Goal: Task Accomplishment & Management: Manage account settings

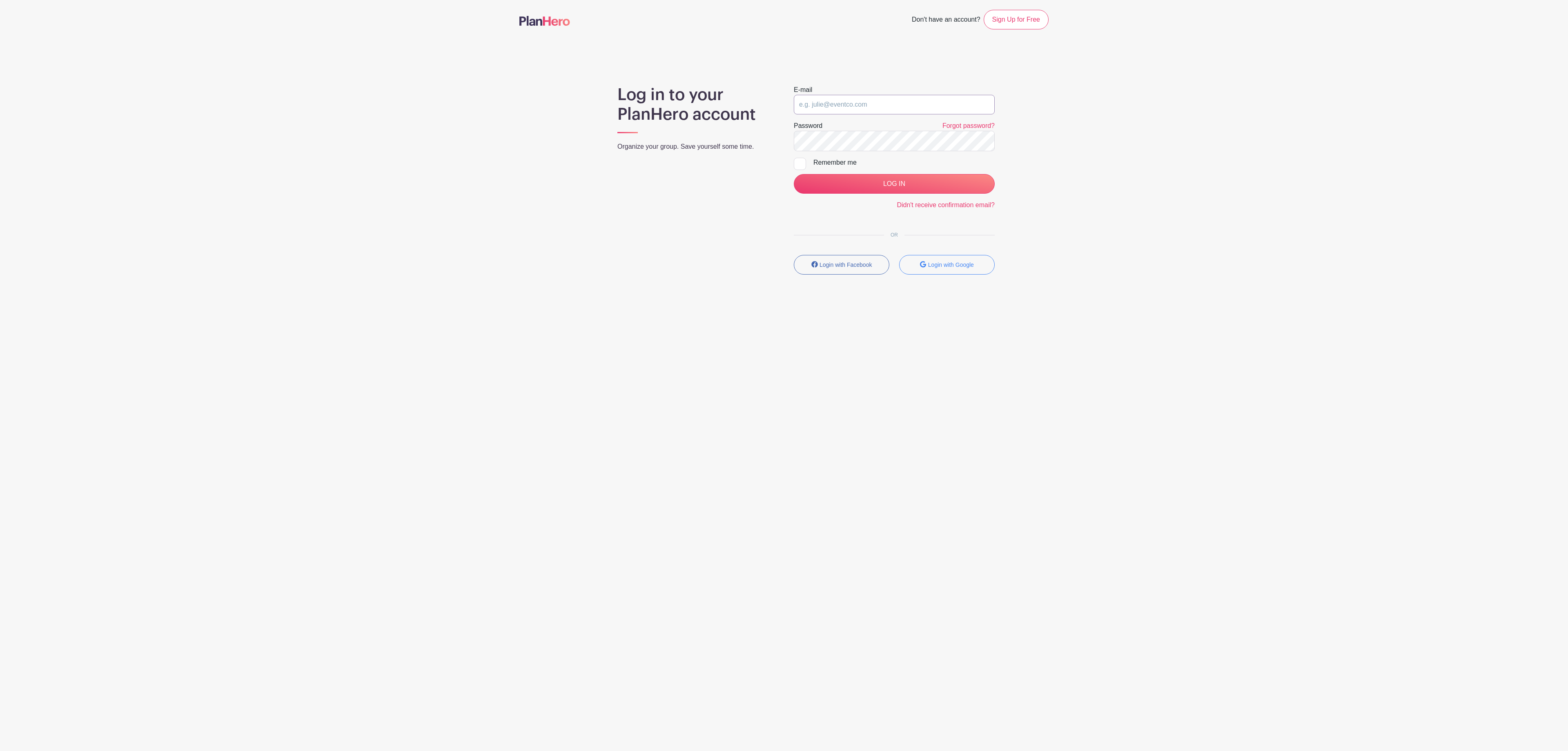
click at [870, 100] on input "email" at bounding box center [894, 105] width 201 height 19
click at [899, 104] on input "email" at bounding box center [894, 105] width 201 height 19
click at [794, 174] on input "LOG IN" at bounding box center [894, 184] width 201 height 19
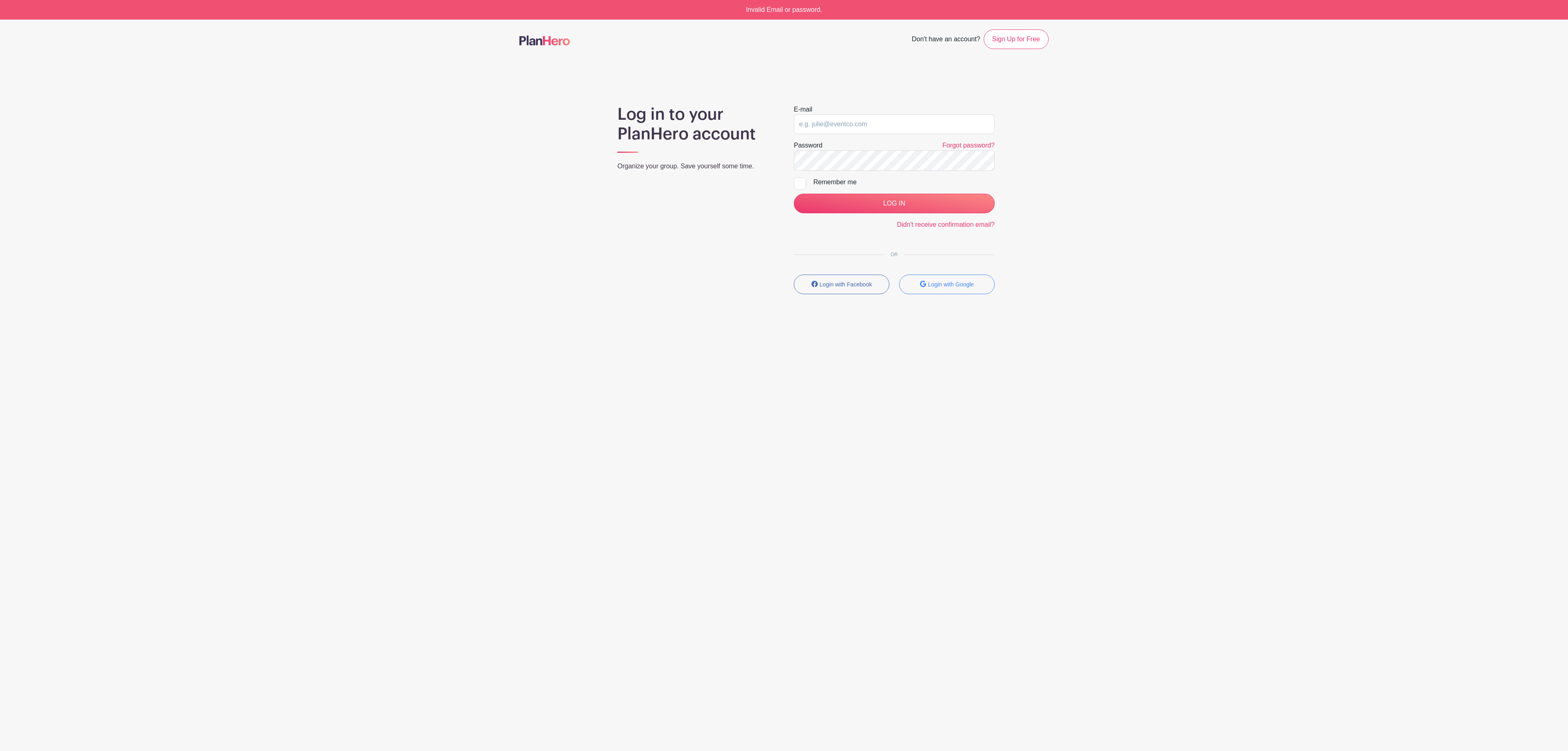
click at [913, 194] on form "E-mail Password Forgot password? Remember me LOG IN Didn't receive confirmation…" at bounding box center [894, 167] width 201 height 125
click at [912, 200] on input "LOG IN" at bounding box center [894, 203] width 201 height 19
click at [875, 122] on input "email" at bounding box center [894, 124] width 201 height 19
type input "clerk.ftjfl@gmail.com"
click at [870, 205] on input "LOG IN" at bounding box center [894, 203] width 201 height 19
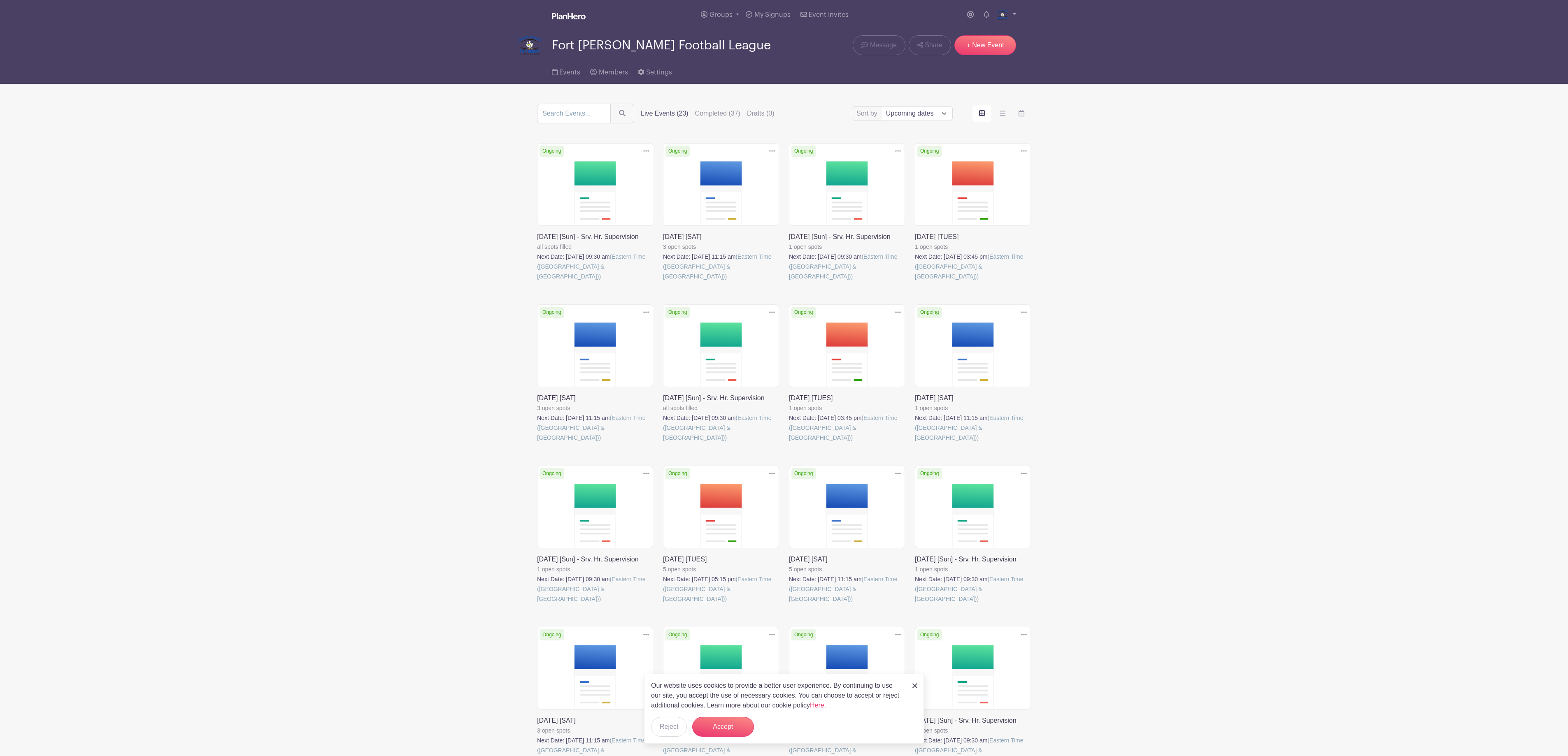
click at [648, 155] on icon at bounding box center [646, 151] width 6 height 7
click at [631, 185] on link "Delete" at bounding box center [620, 181] width 65 height 13
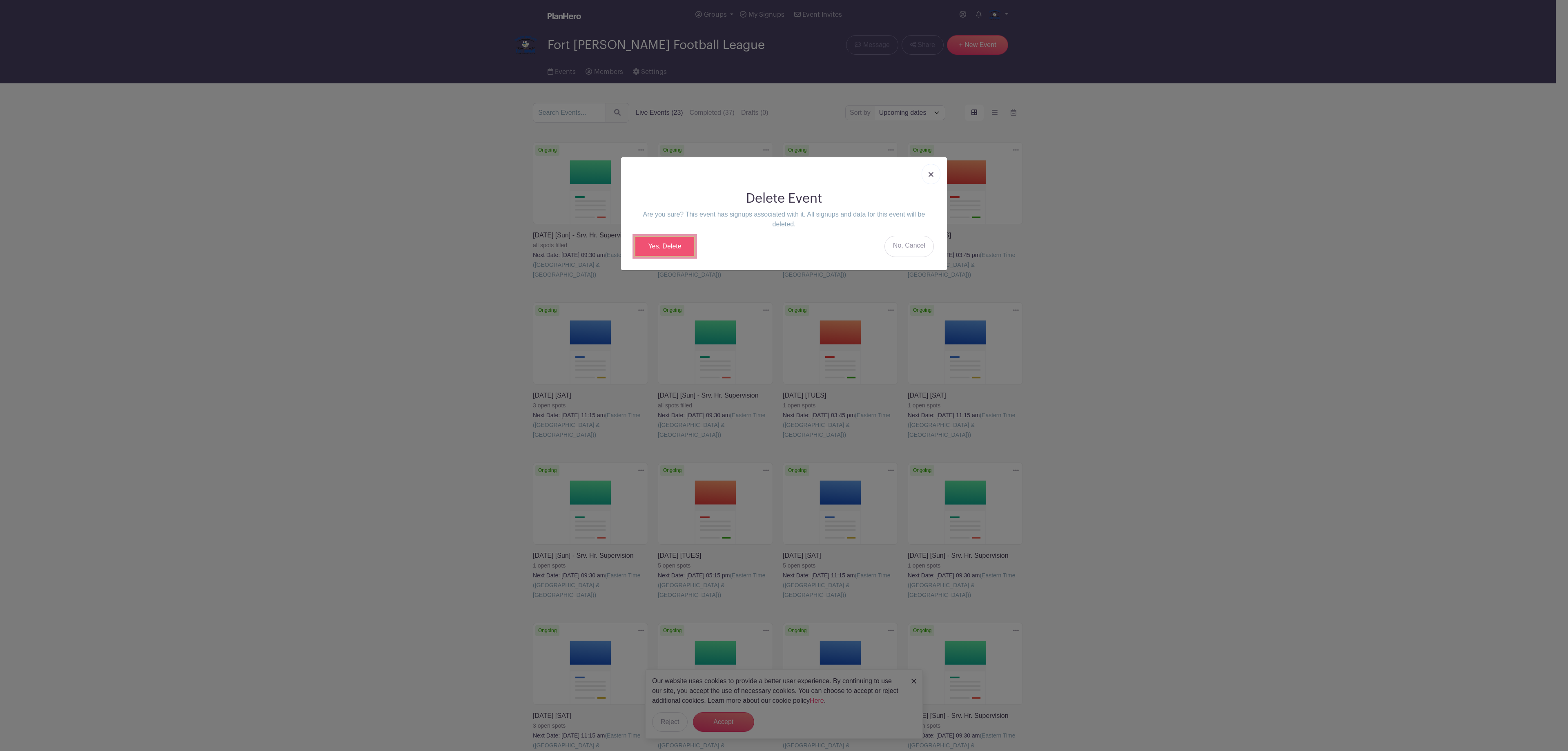
click at [654, 249] on link "Yes, Delete" at bounding box center [665, 246] width 61 height 21
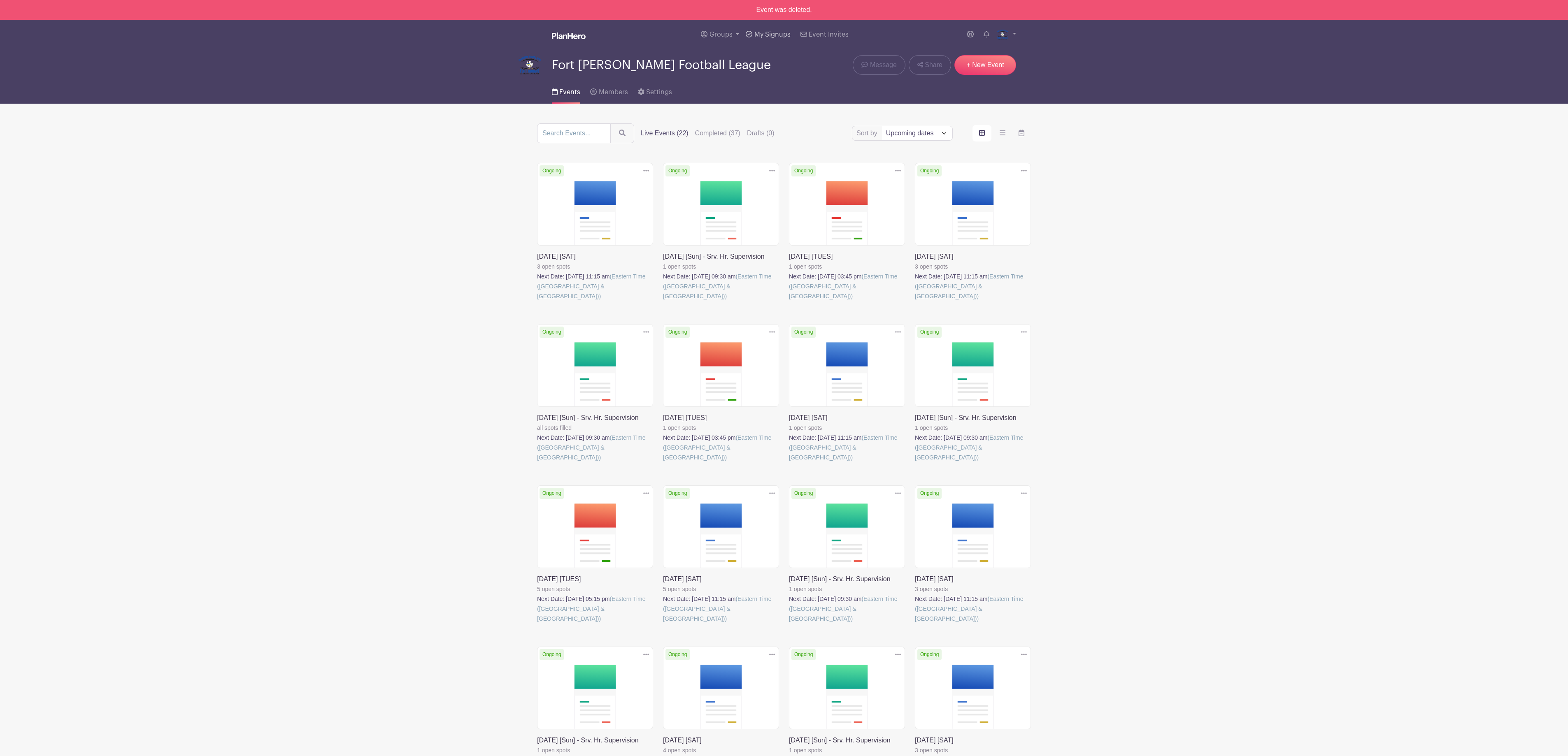
click at [769, 34] on span "My Signups" at bounding box center [772, 34] width 36 height 7
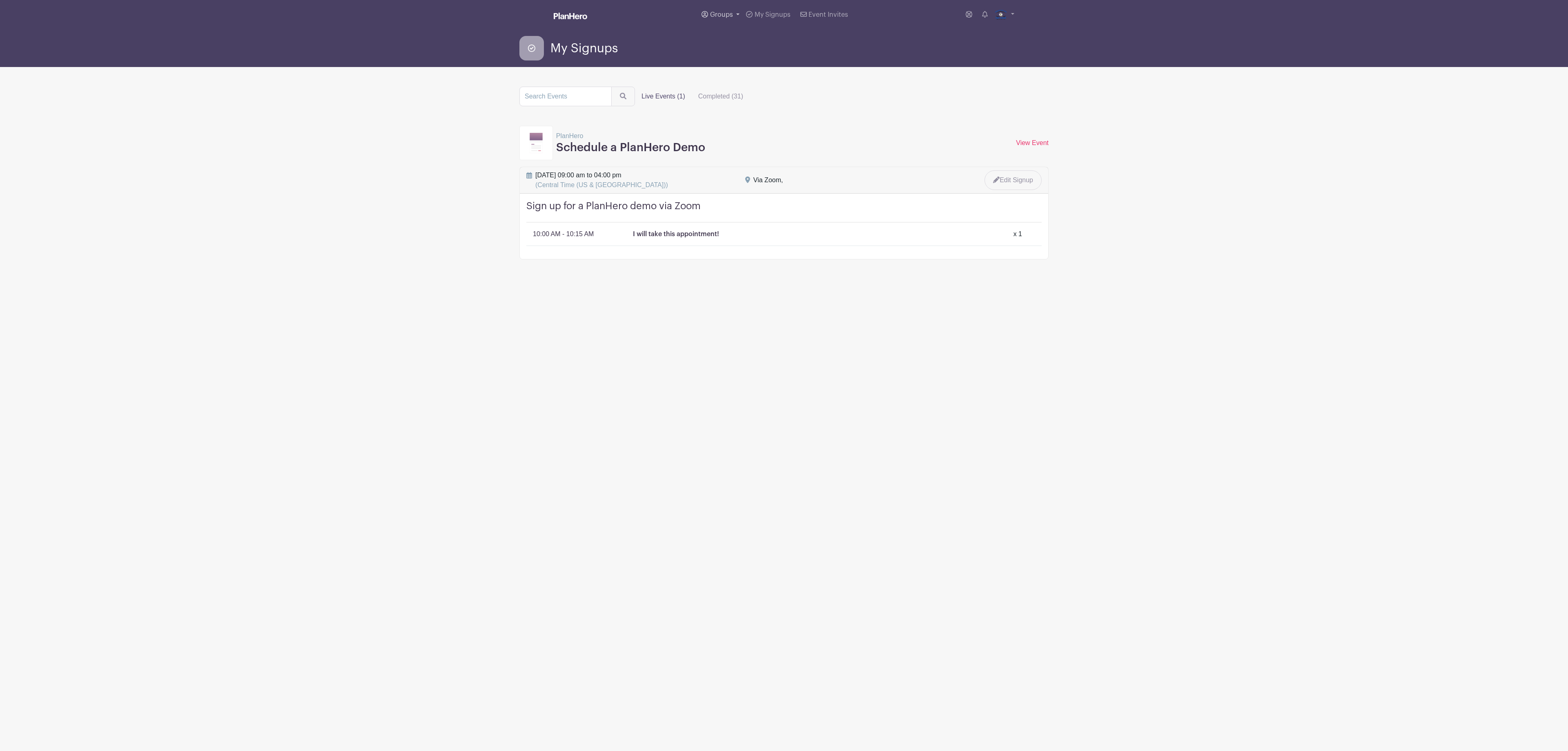
click at [723, 12] on span "Groups" at bounding box center [722, 15] width 23 height 7
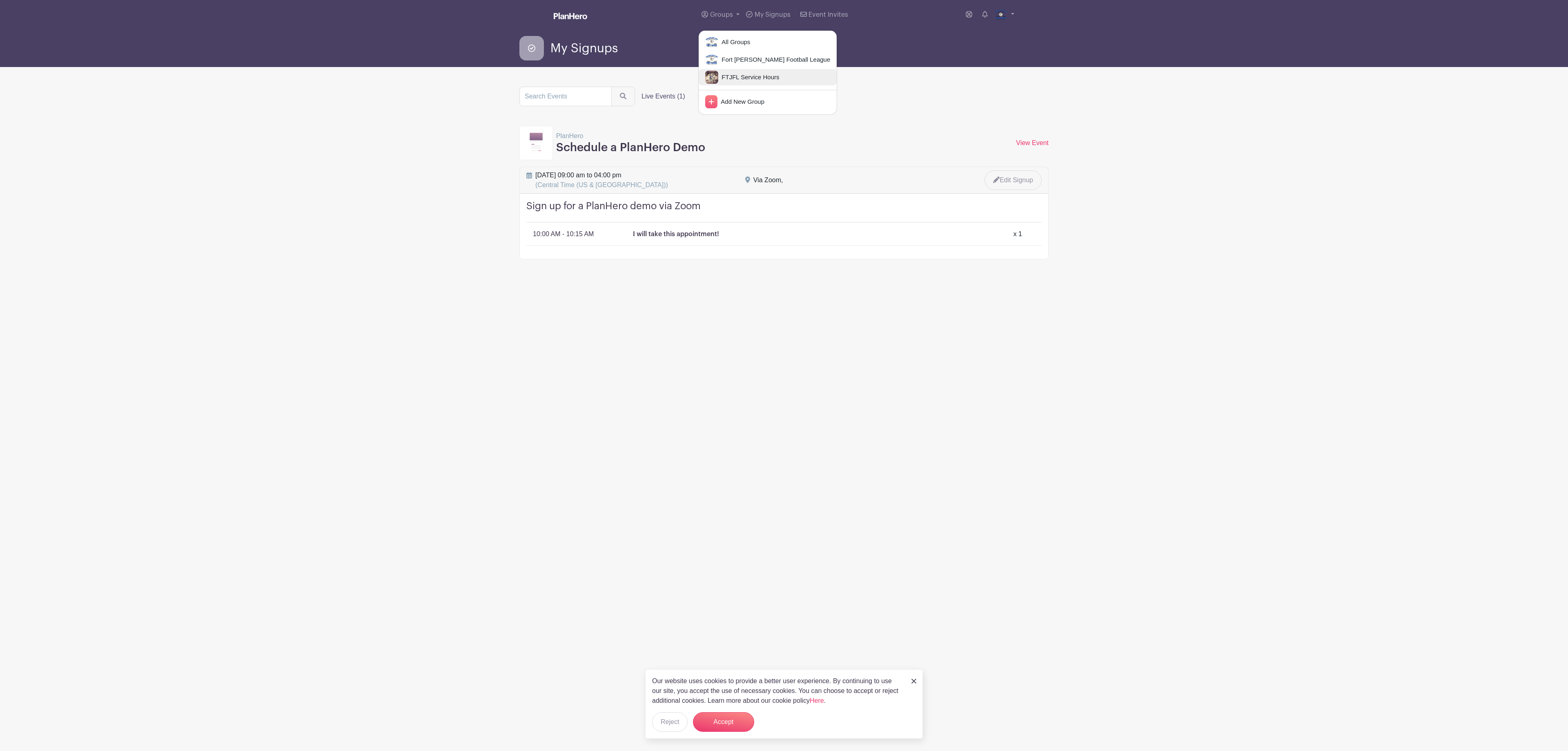
click at [723, 77] on span "FTJFL Service Hours" at bounding box center [749, 77] width 61 height 9
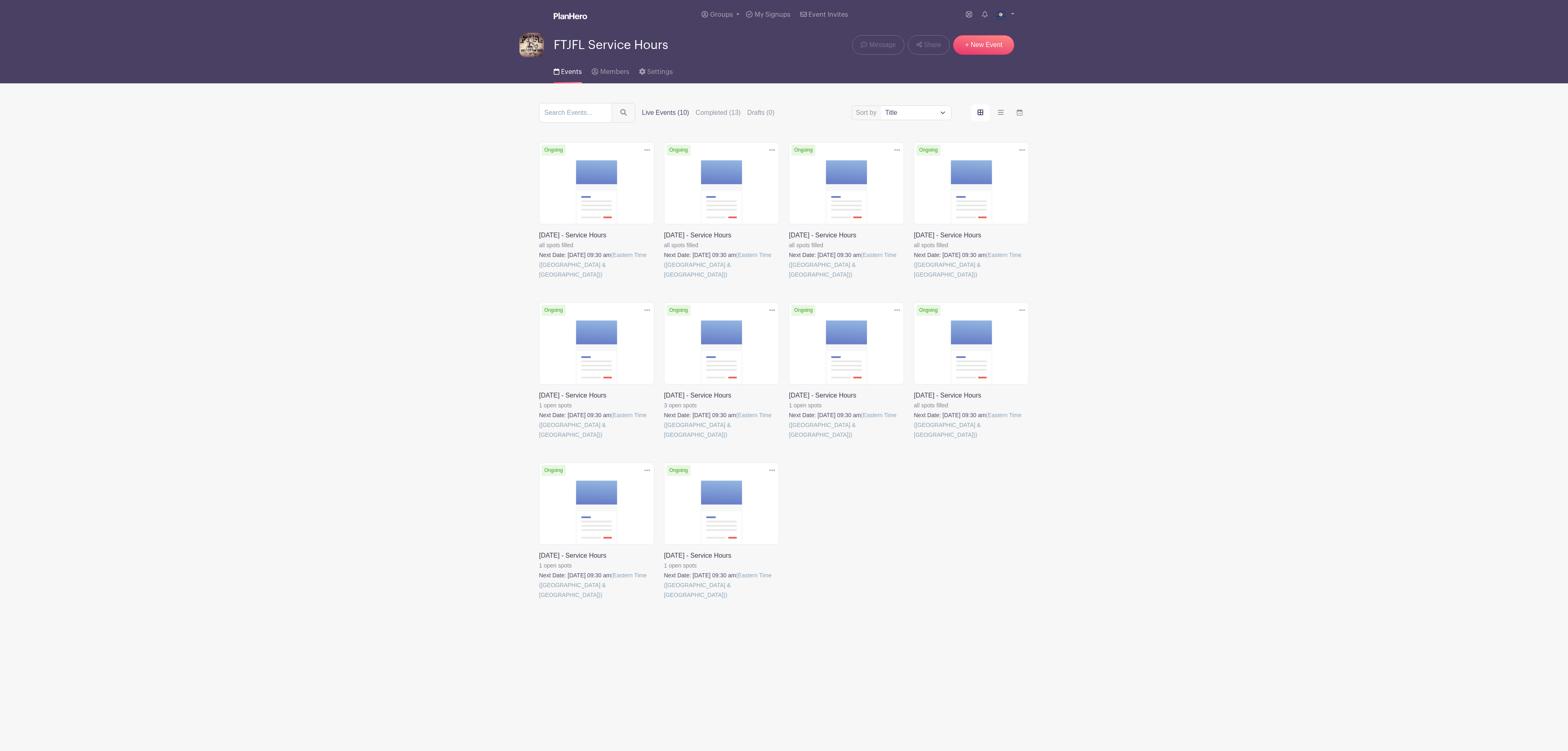
click at [645, 153] on icon at bounding box center [647, 150] width 5 height 7
click at [617, 188] on link "Delete" at bounding box center [621, 180] width 65 height 13
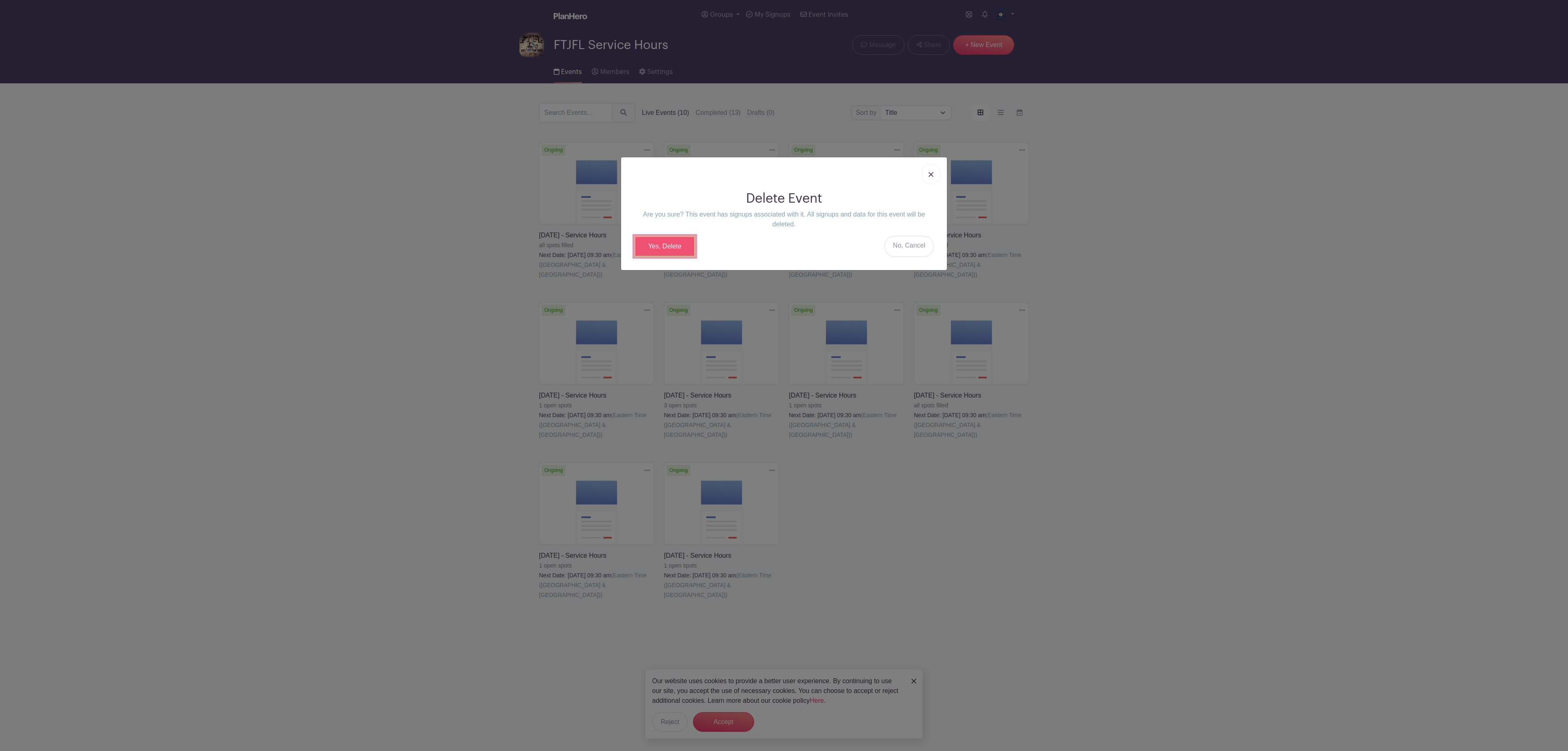
click at [657, 250] on link "Yes, Delete" at bounding box center [665, 246] width 61 height 21
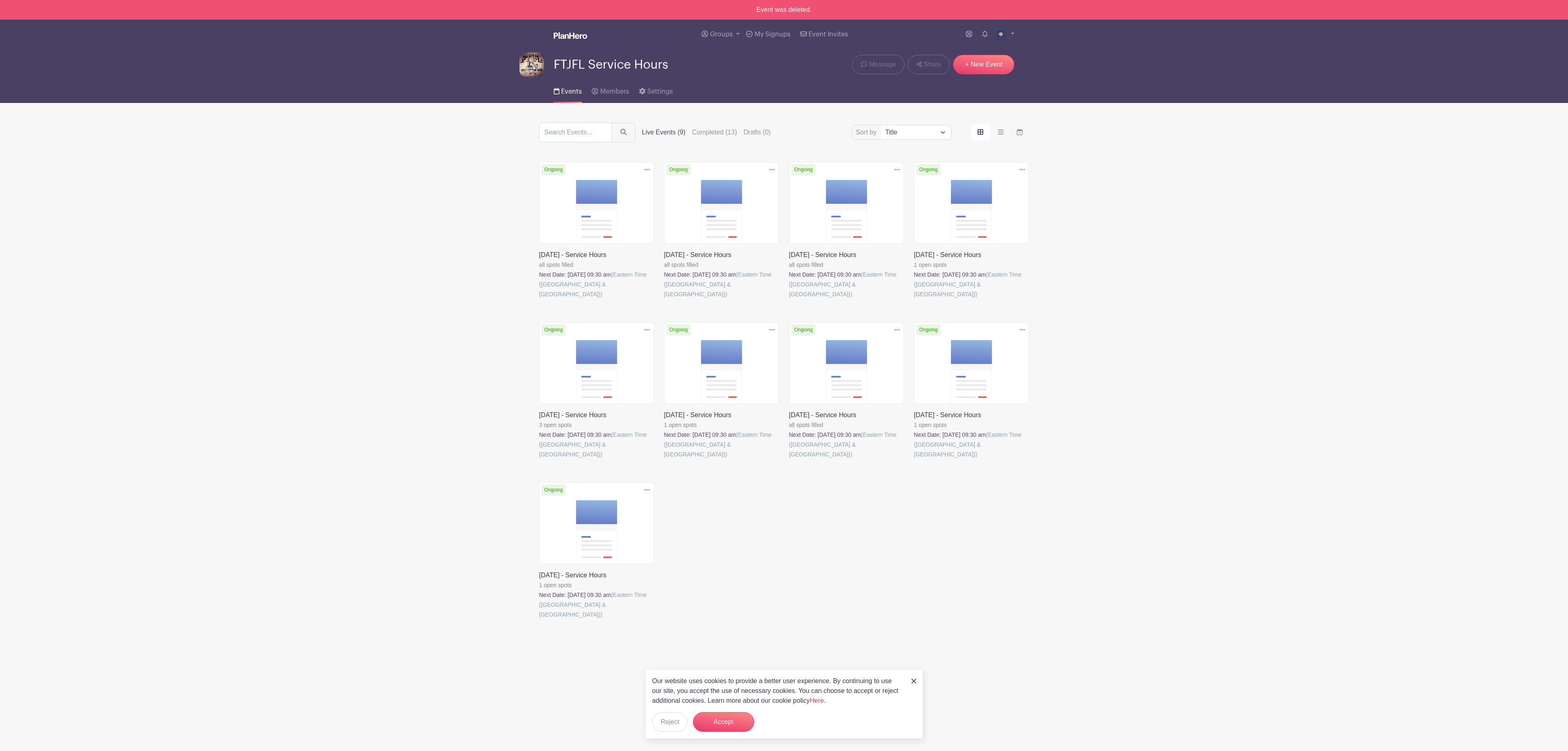
click at [914, 299] on link at bounding box center [914, 299] width 0 height 0
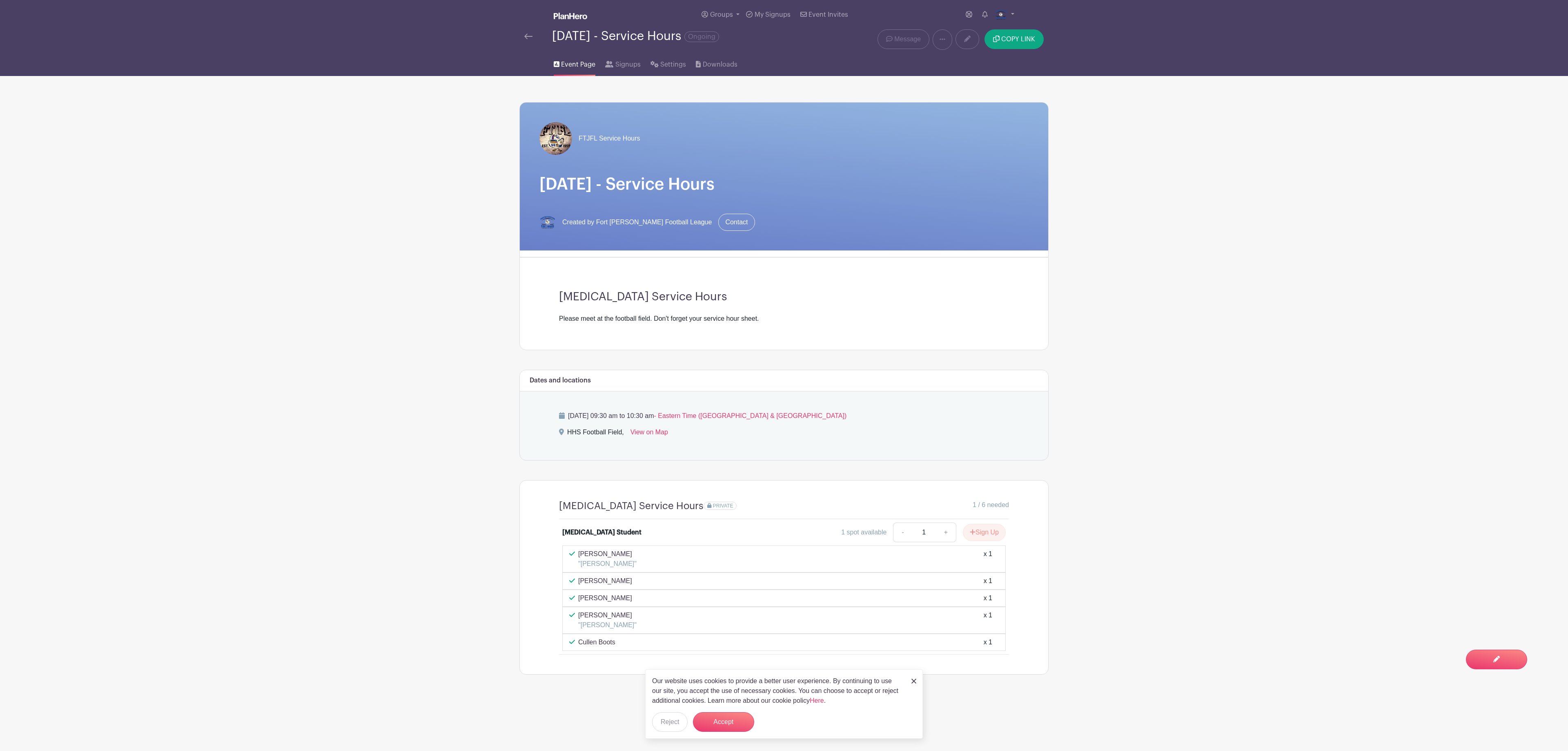
click at [1241, 356] on main "Groups All Groups Fort Thomas Junior Football League FTJFL Service Hours Add Ne…" at bounding box center [784, 362] width 1568 height 725
